Goal: Information Seeking & Learning: Check status

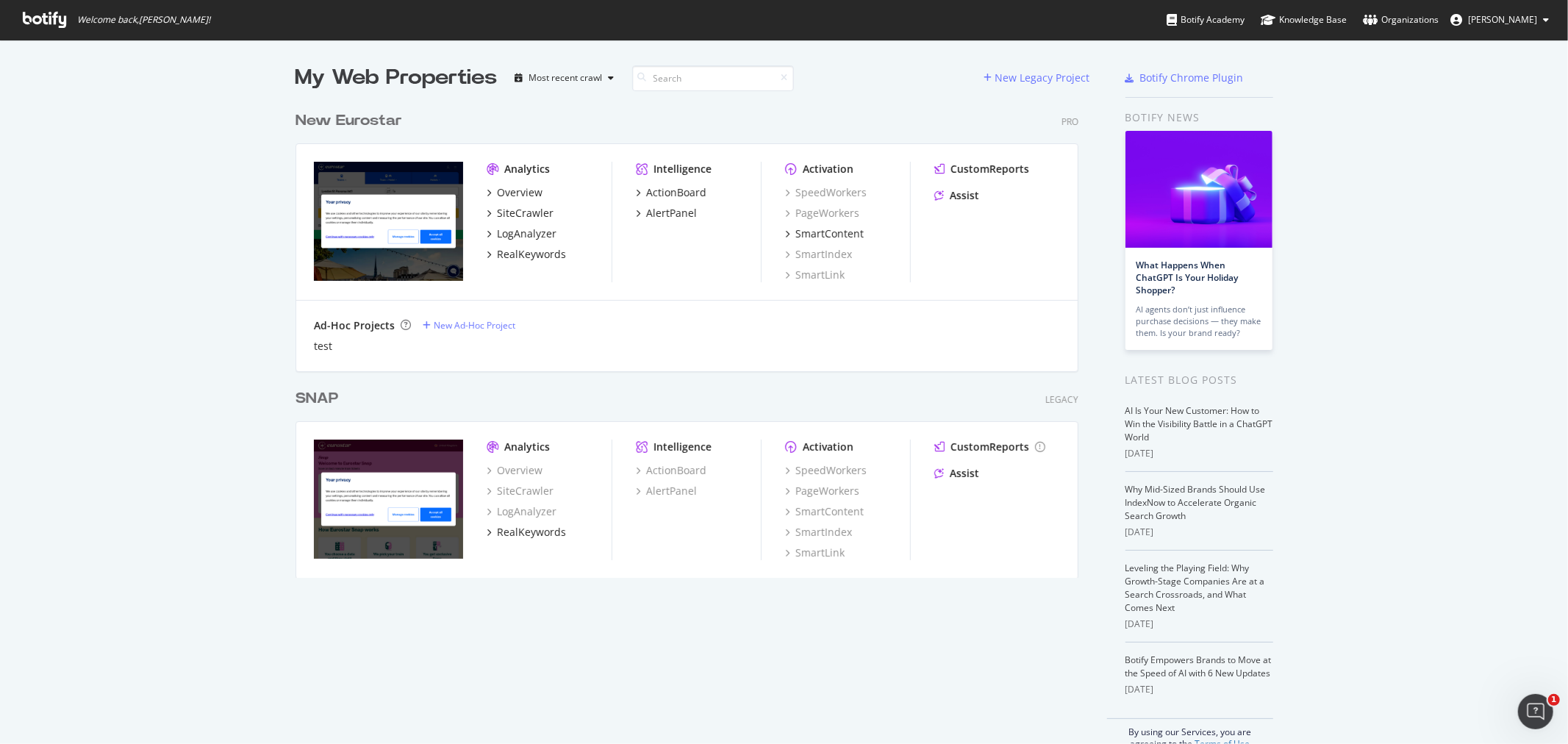
click at [306, 121] on div "New Eurostar" at bounding box center [349, 121] width 107 height 21
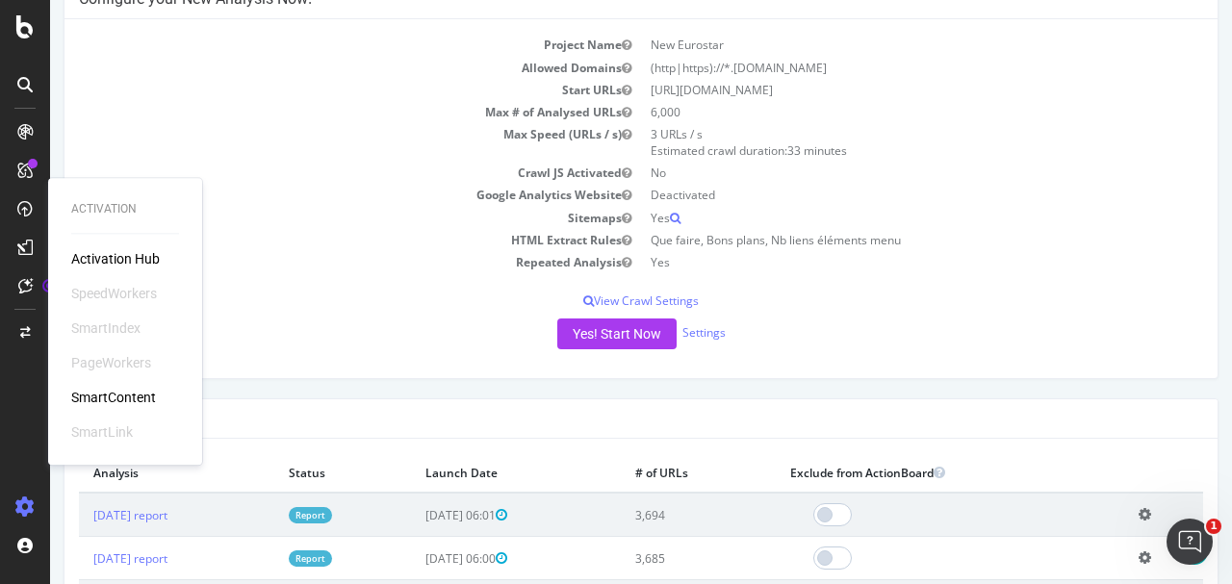
scroll to position [192, 0]
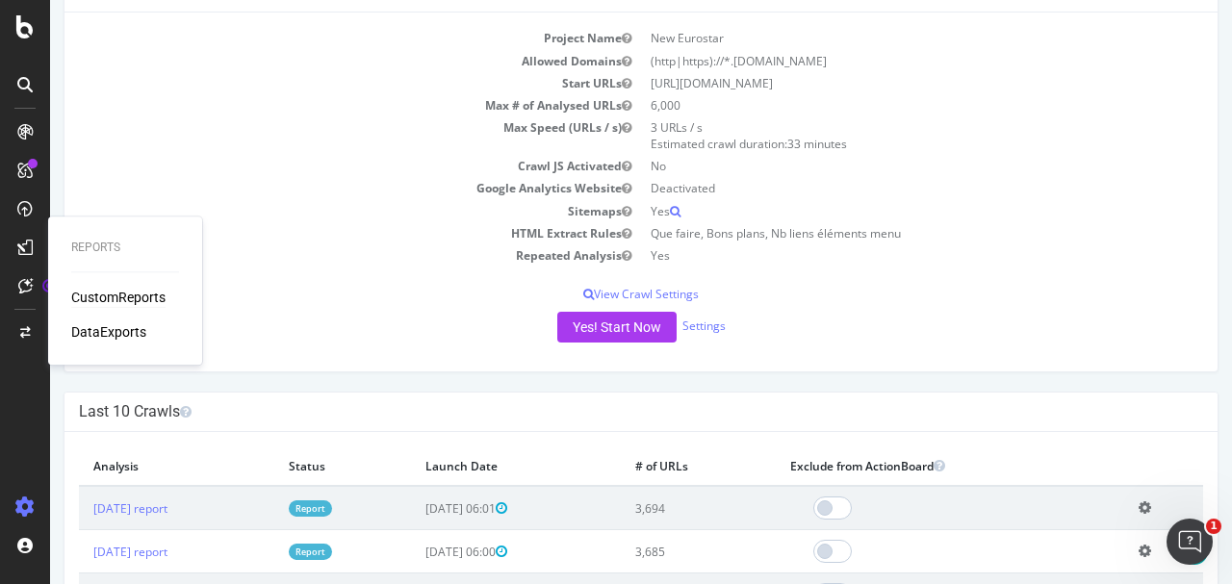
click at [134, 298] on div "CustomReports" at bounding box center [118, 297] width 94 height 19
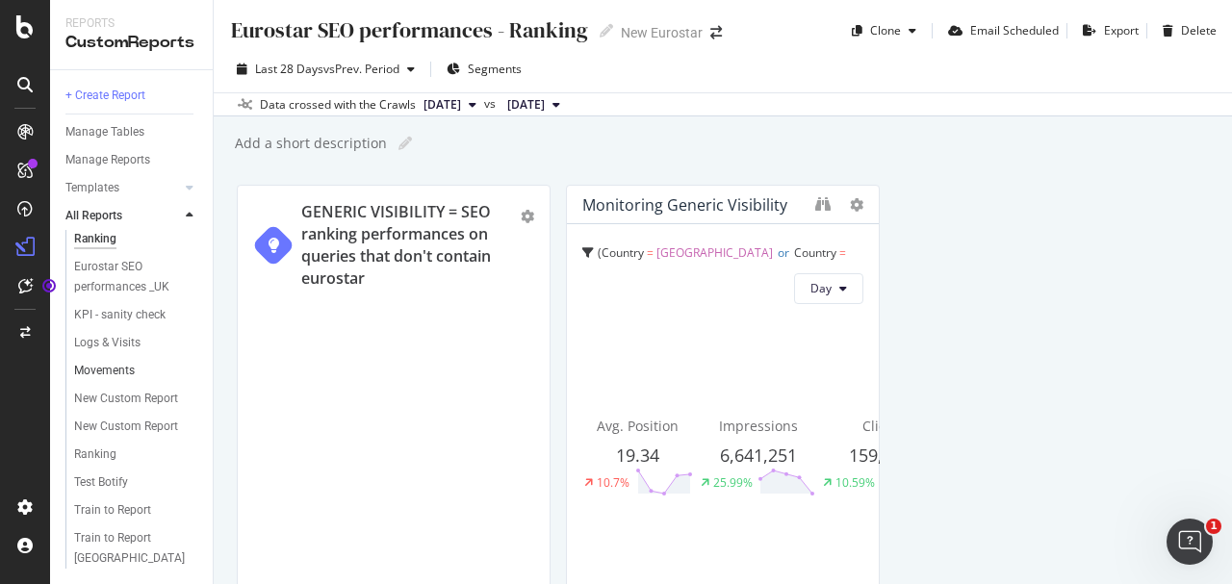
scroll to position [64, 0]
click at [105, 465] on div "Ranking" at bounding box center [95, 455] width 42 height 20
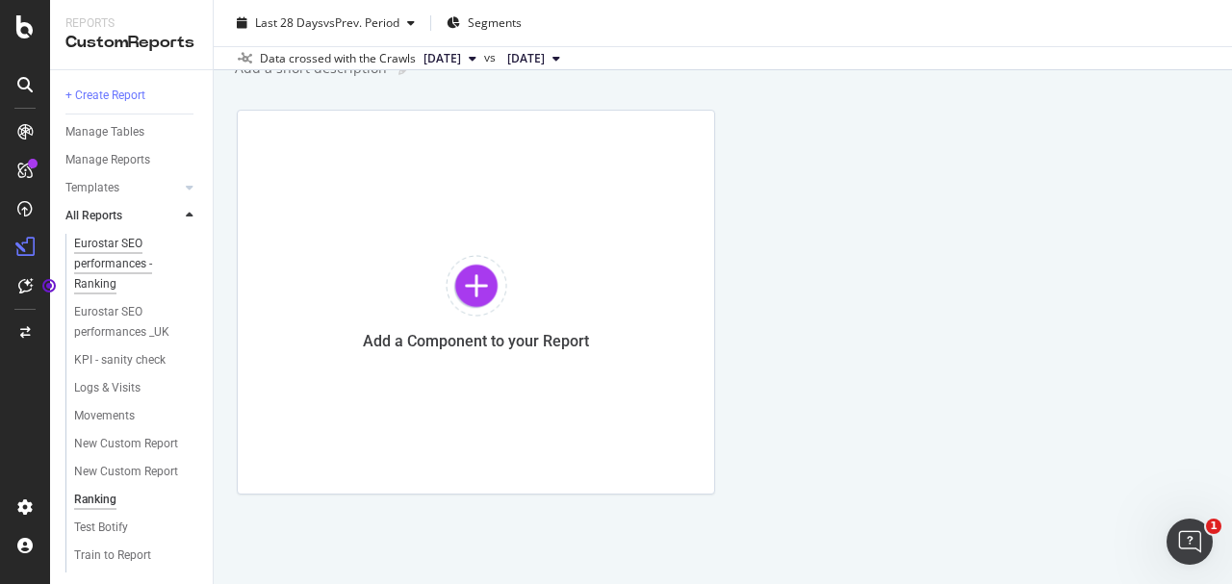
click at [109, 271] on div "Eurostar SEO performances - Ranking" at bounding box center [131, 264] width 114 height 61
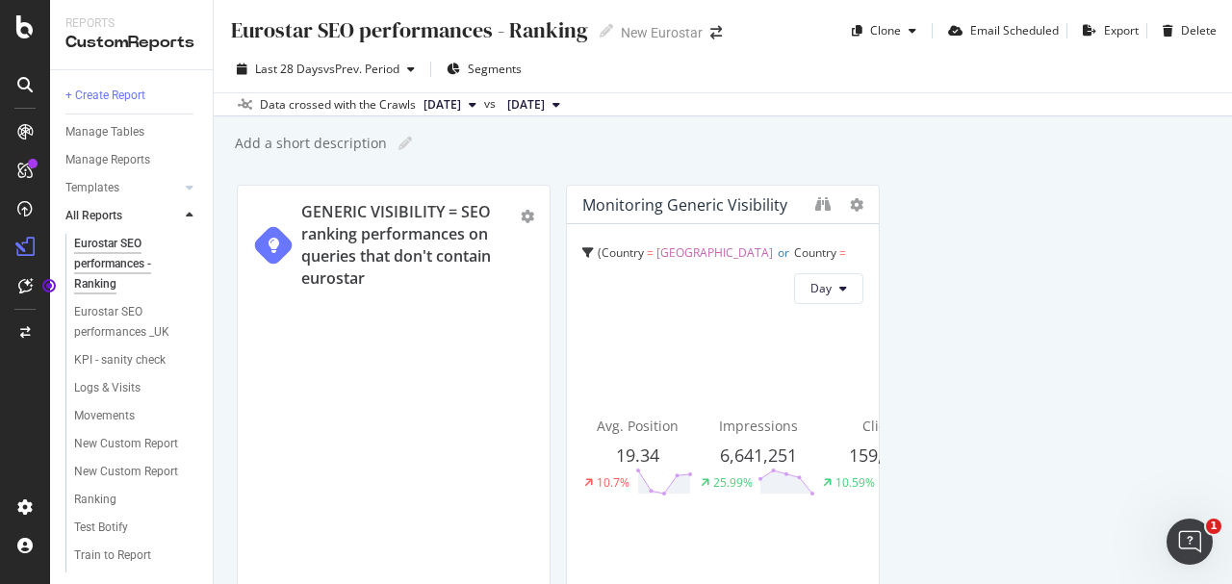
click at [435, 102] on span "[DATE]" at bounding box center [442, 104] width 38 height 17
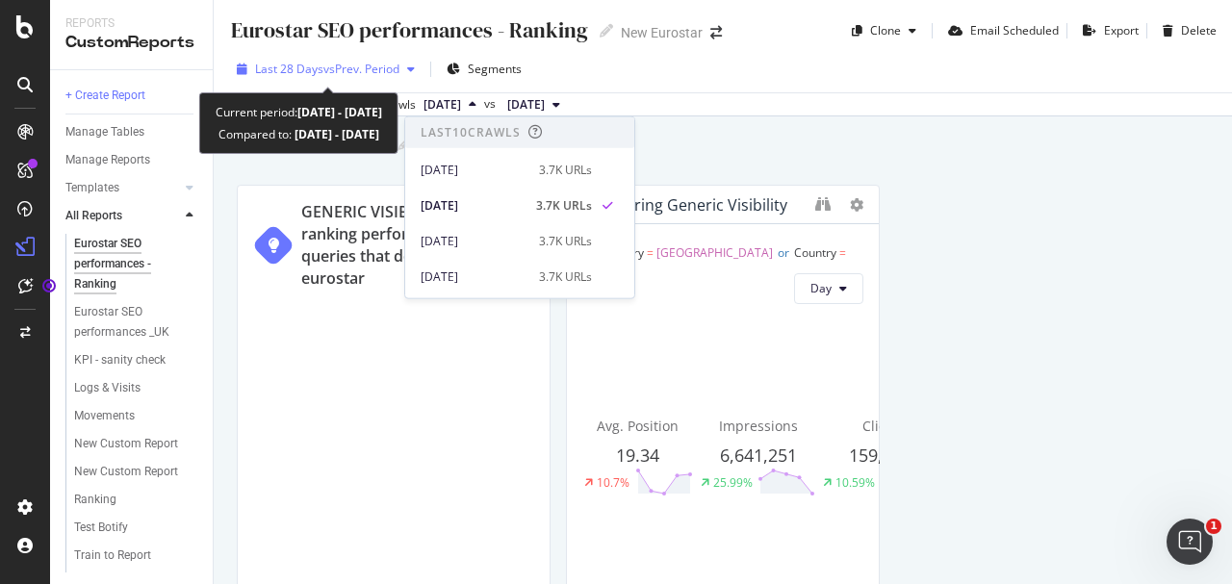
click at [345, 77] on div "Last 28 Days vs Prev. Period" at bounding box center [325, 69] width 193 height 29
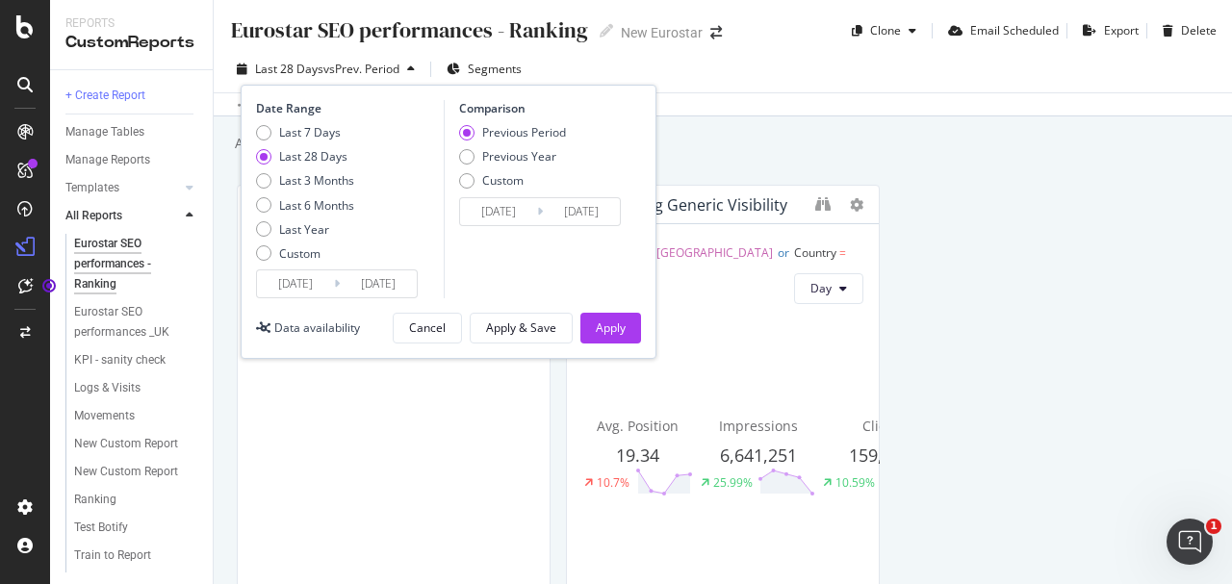
click at [316, 281] on input "[DATE]" at bounding box center [295, 283] width 77 height 27
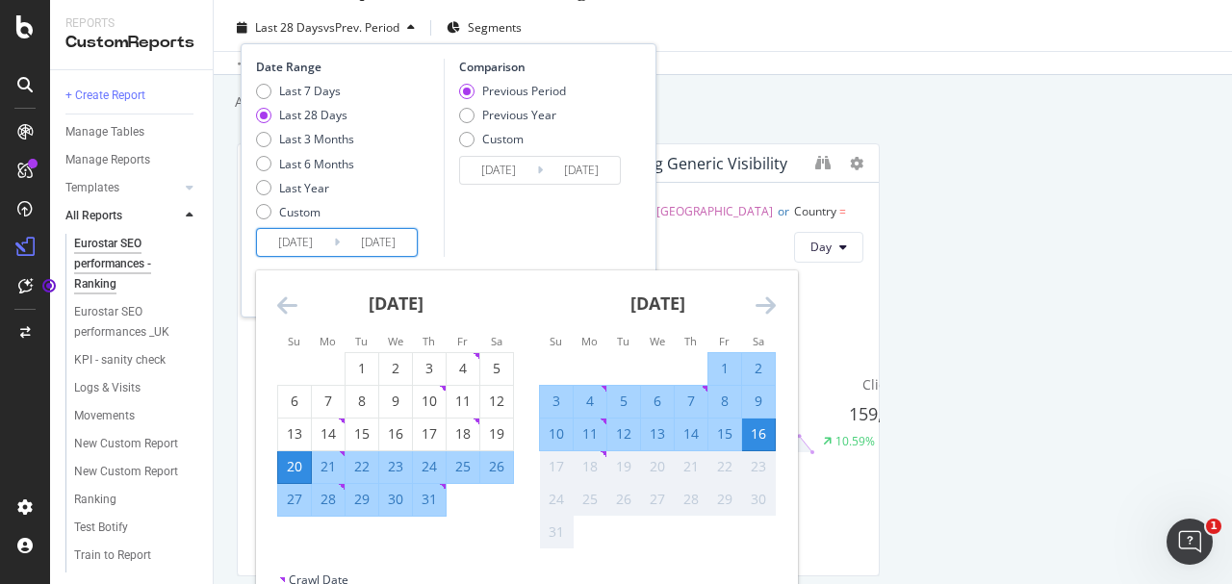
scroll to position [64, 0]
